Goal: Information Seeking & Learning: Learn about a topic

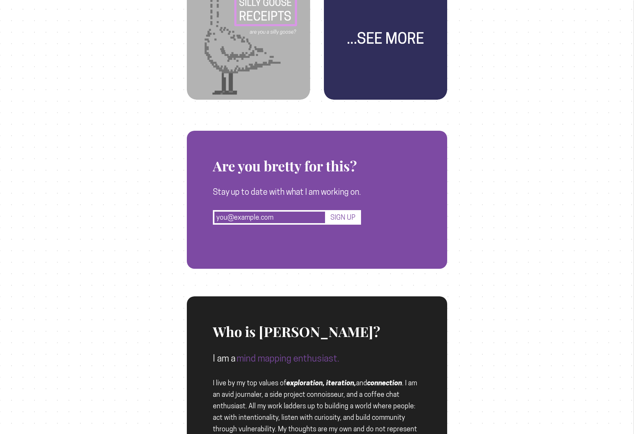
scroll to position [682, 0]
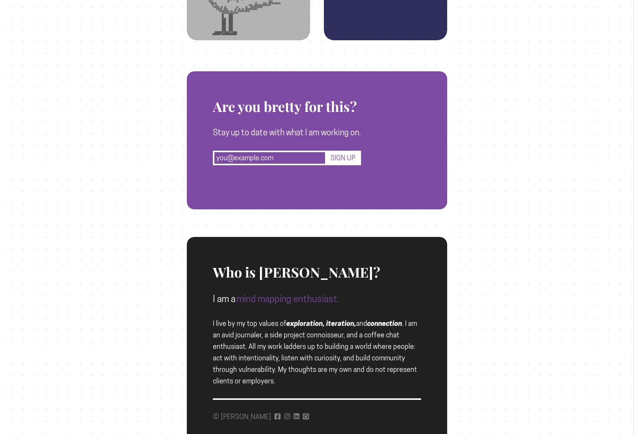
click at [321, 328] on div "Who is [PERSON_NAME]? I am a mind mapping enthusiast. I live by my top values o…" at bounding box center [317, 312] width 208 height 150
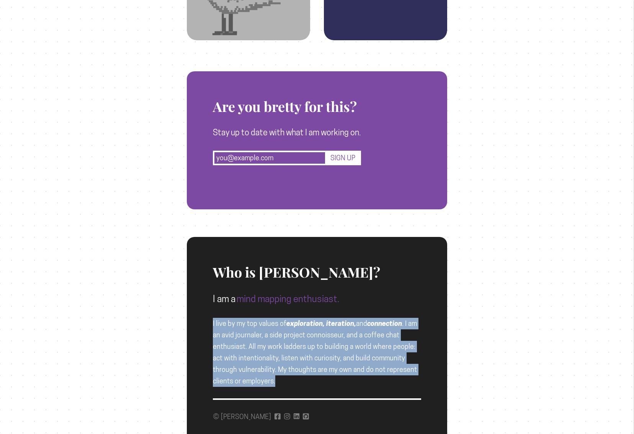
click at [321, 349] on span "I live by my top values of exploration, iteration, and connection . I am an avi…" at bounding box center [315, 352] width 204 height 66
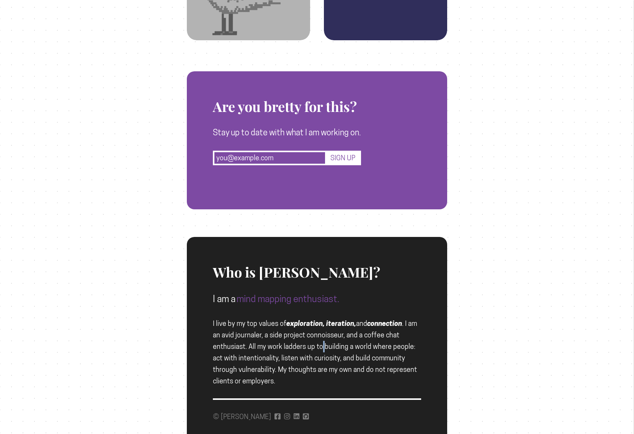
click at [321, 349] on span "I live by my top values of exploration, iteration, and connection . I am an avi…" at bounding box center [315, 352] width 204 height 66
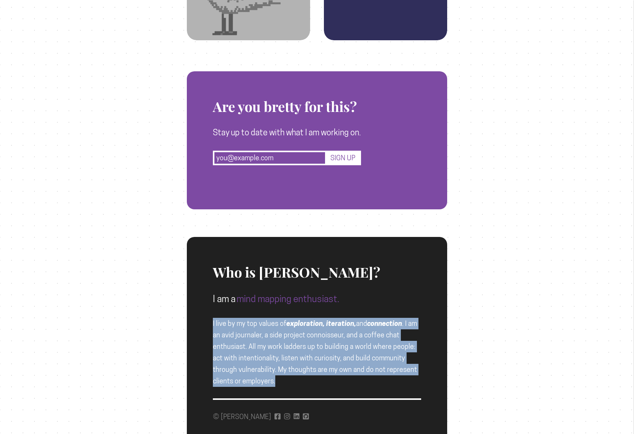
click at [326, 345] on span "I live by my top values of exploration, iteration, and connection . I am an avi…" at bounding box center [315, 352] width 204 height 66
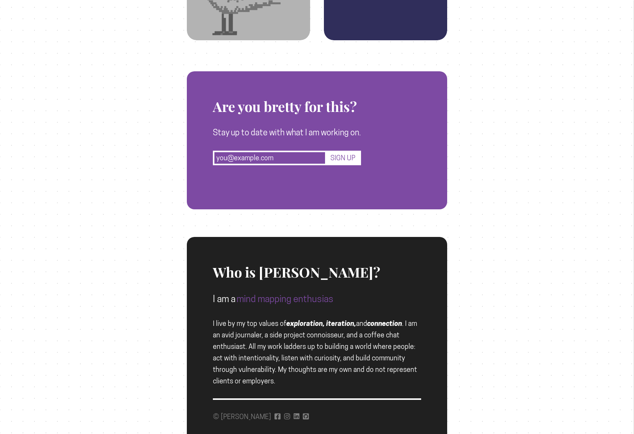
click at [326, 345] on span "I live by my top values of exploration, iteration, and connection . I am an avi…" at bounding box center [315, 352] width 204 height 66
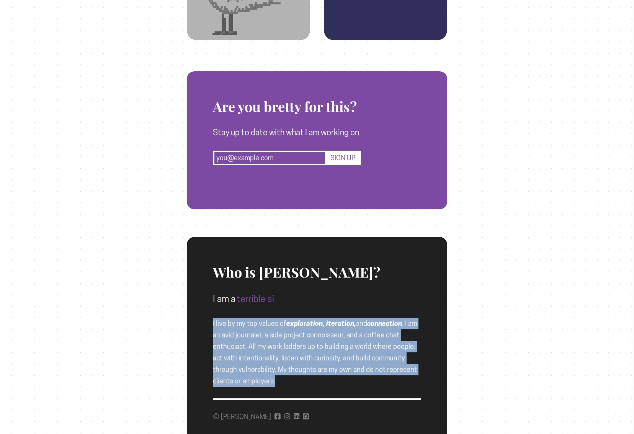
click at [326, 345] on span "I live by my top values of exploration, iteration, and connection . I am an avi…" at bounding box center [315, 352] width 204 height 66
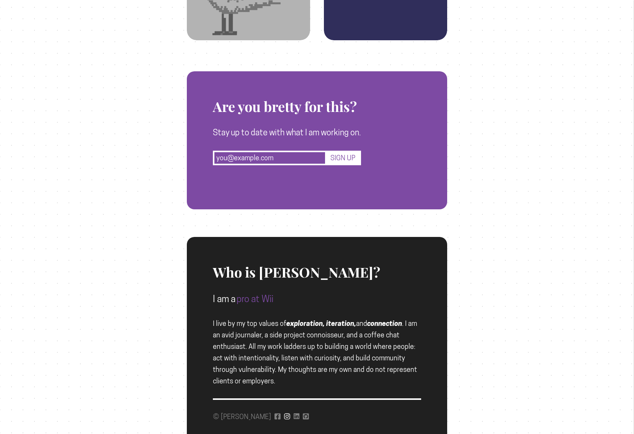
click at [284, 416] on icon at bounding box center [287, 416] width 6 height 6
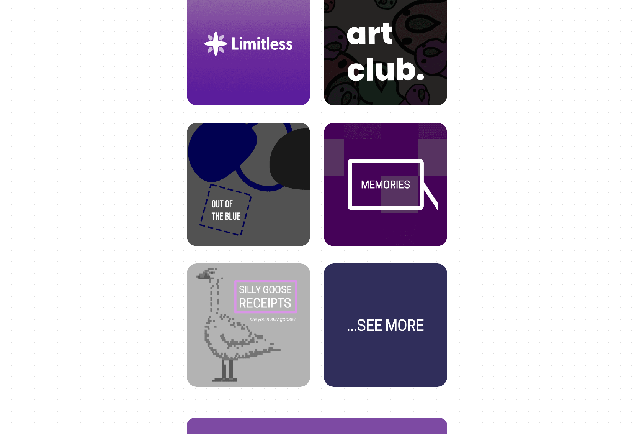
scroll to position [0, 0]
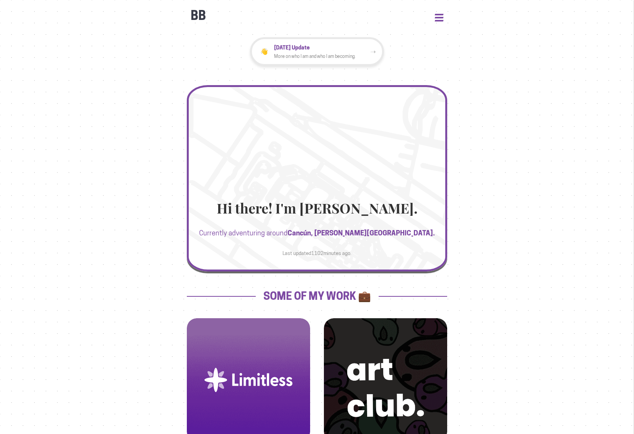
click at [440, 19] on button "Open Menu" at bounding box center [439, 17] width 8 height 7
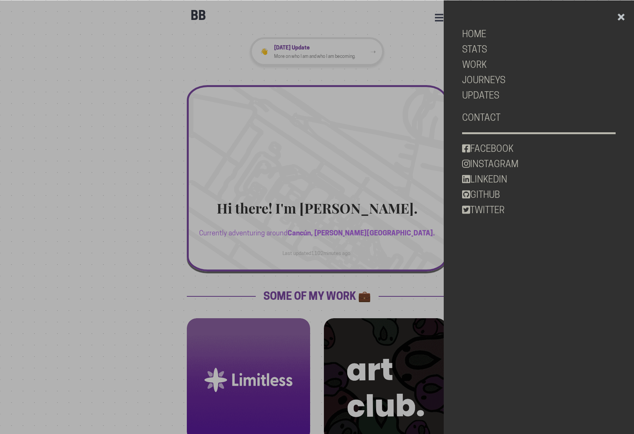
click at [414, 44] on div at bounding box center [317, 217] width 634 height 434
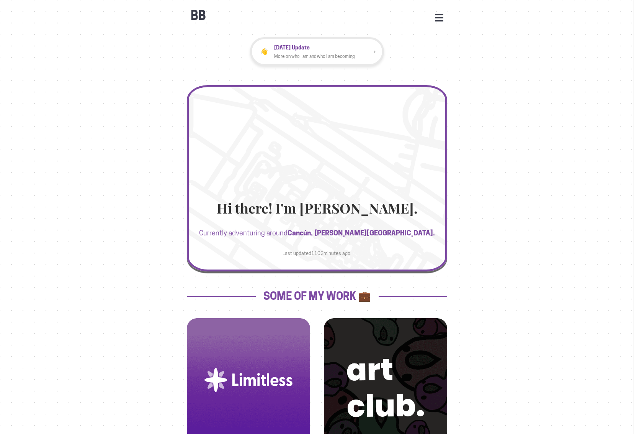
click at [361, 51] on p "[DATE] Update" at bounding box center [322, 47] width 96 height 9
